Goal: Transaction & Acquisition: Purchase product/service

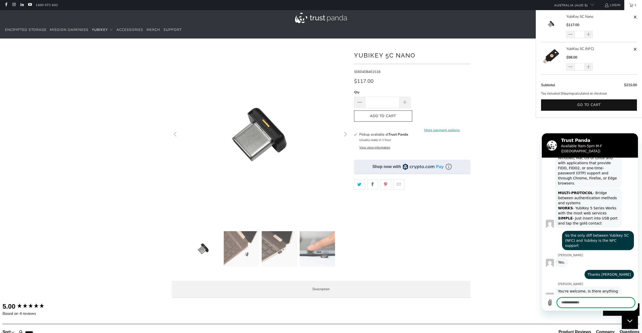
scroll to position [682, 0]
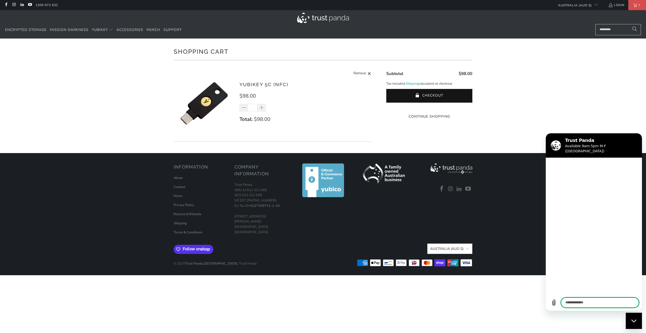
scroll to position [682, 0]
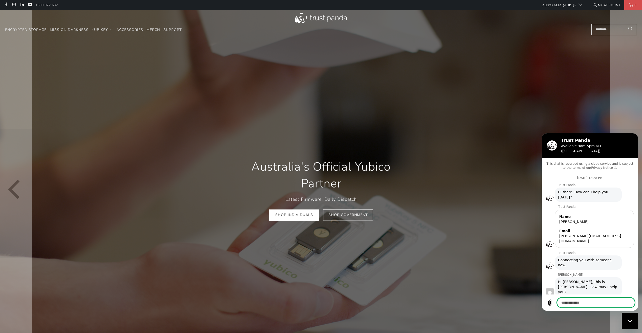
scroll to position [682, 0]
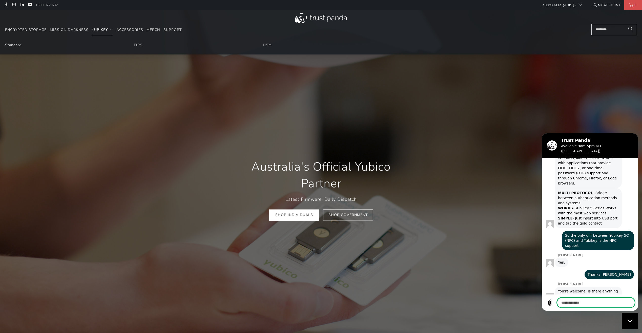
click at [105, 31] on span "YubiKey" at bounding box center [100, 29] width 16 height 5
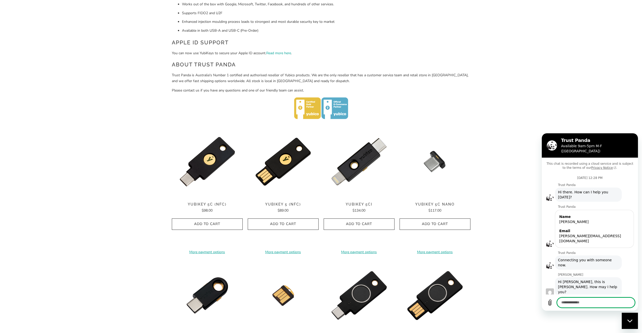
scroll to position [682, 0]
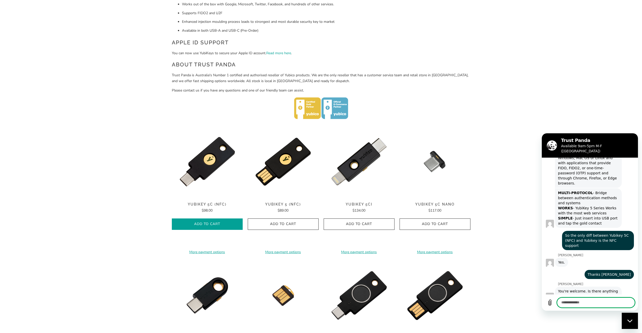
click at [209, 222] on icon "button" at bounding box center [207, 224] width 8 height 8
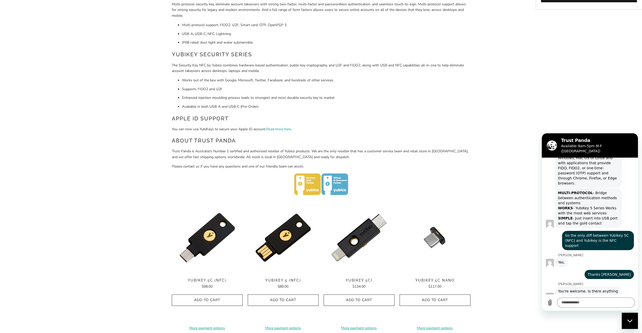
scroll to position [0, 0]
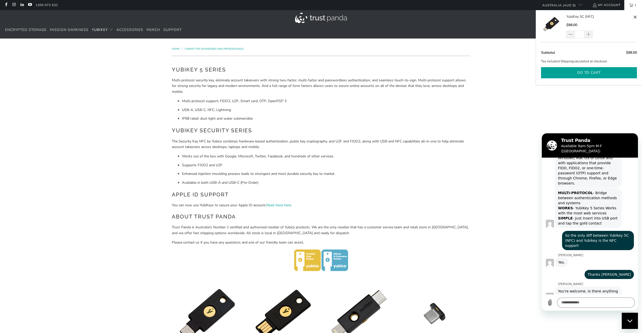
click at [589, 74] on button "Go to cart" at bounding box center [589, 72] width 96 height 11
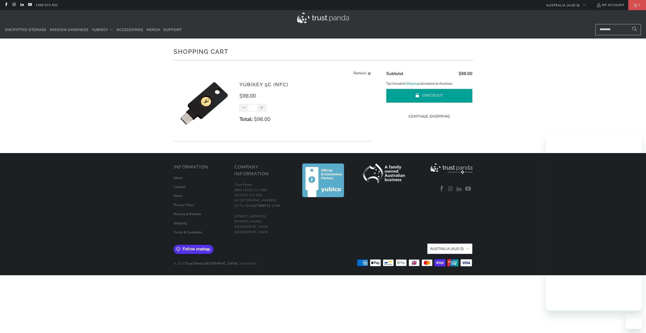
click at [431, 95] on button "Checkout" at bounding box center [429, 96] width 86 height 14
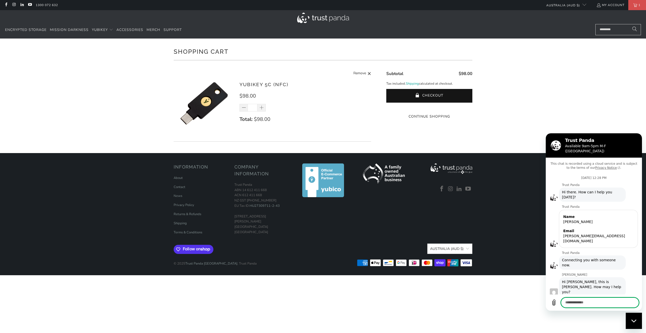
scroll to position [682, 0]
